Goal: Navigation & Orientation: Go to known website

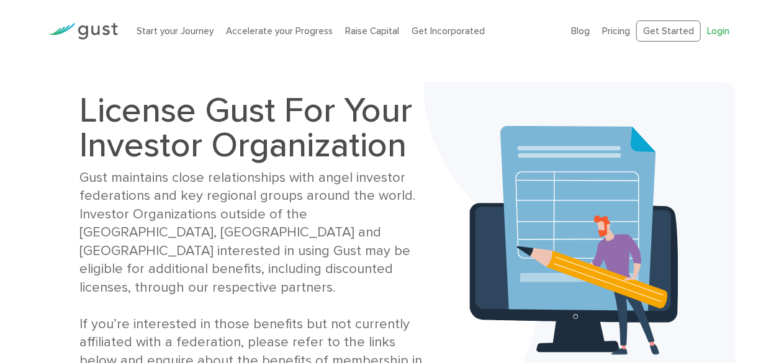
click at [710, 32] on link "Login" at bounding box center [718, 30] width 22 height 11
click at [714, 35] on link "Login" at bounding box center [718, 30] width 22 height 11
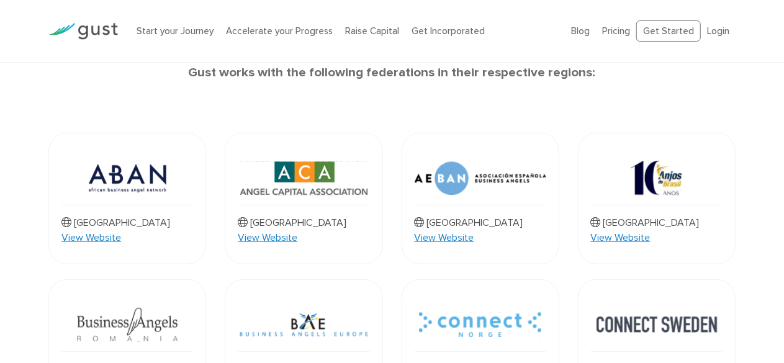
scroll to position [400, 0]
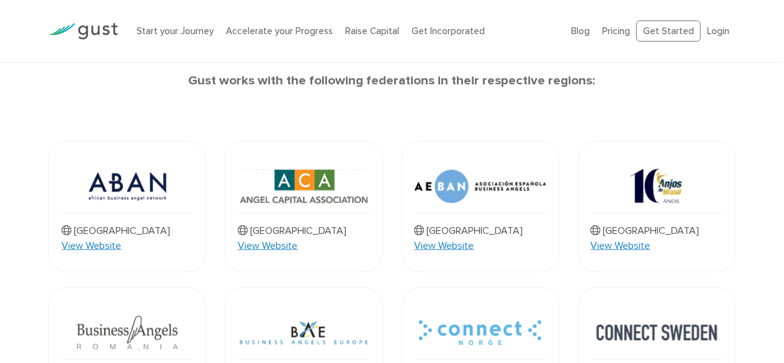
click at [297, 238] on link "View Website" at bounding box center [268, 245] width 60 height 15
click at [474, 238] on link "View Website" at bounding box center [445, 245] width 60 height 15
click at [650, 238] on link "View Website" at bounding box center [621, 245] width 60 height 15
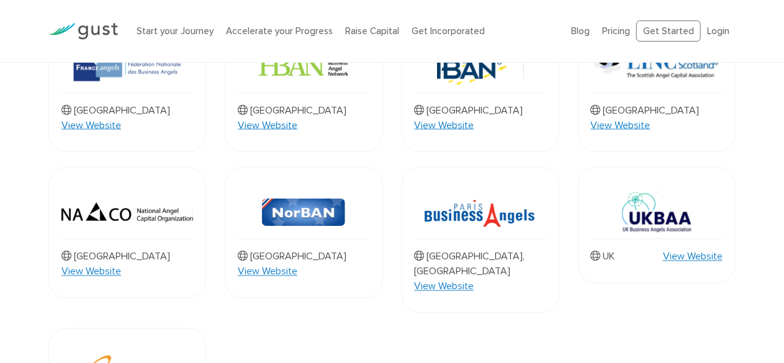
scroll to position [978, 0]
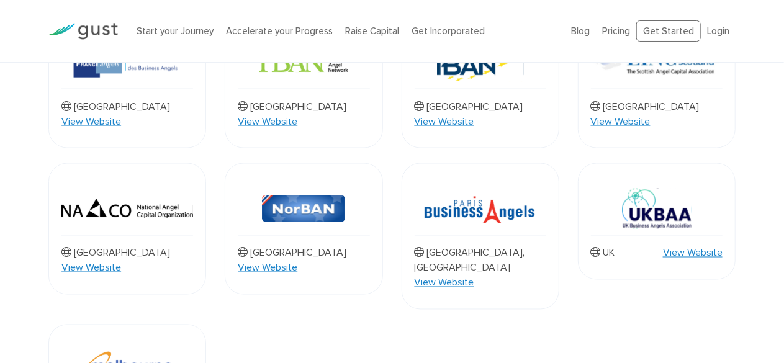
click at [474, 276] on link "View Website" at bounding box center [445, 283] width 60 height 15
